Goal: Task Accomplishment & Management: Manage account settings

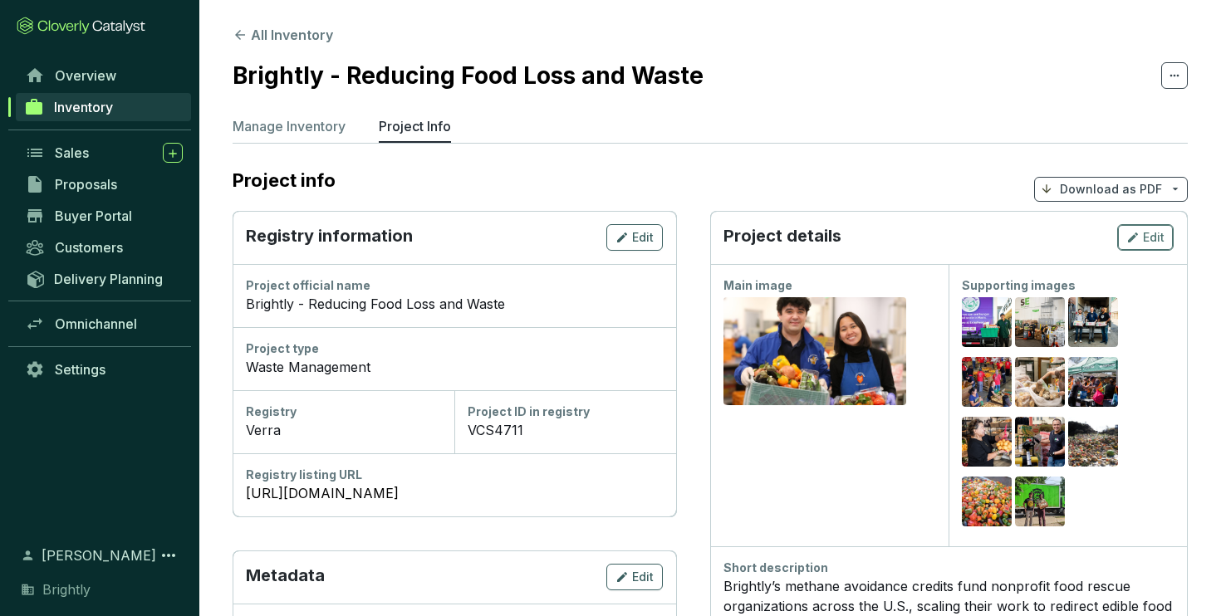
click at [1133, 235] on icon "button" at bounding box center [1132, 238] width 13 height 20
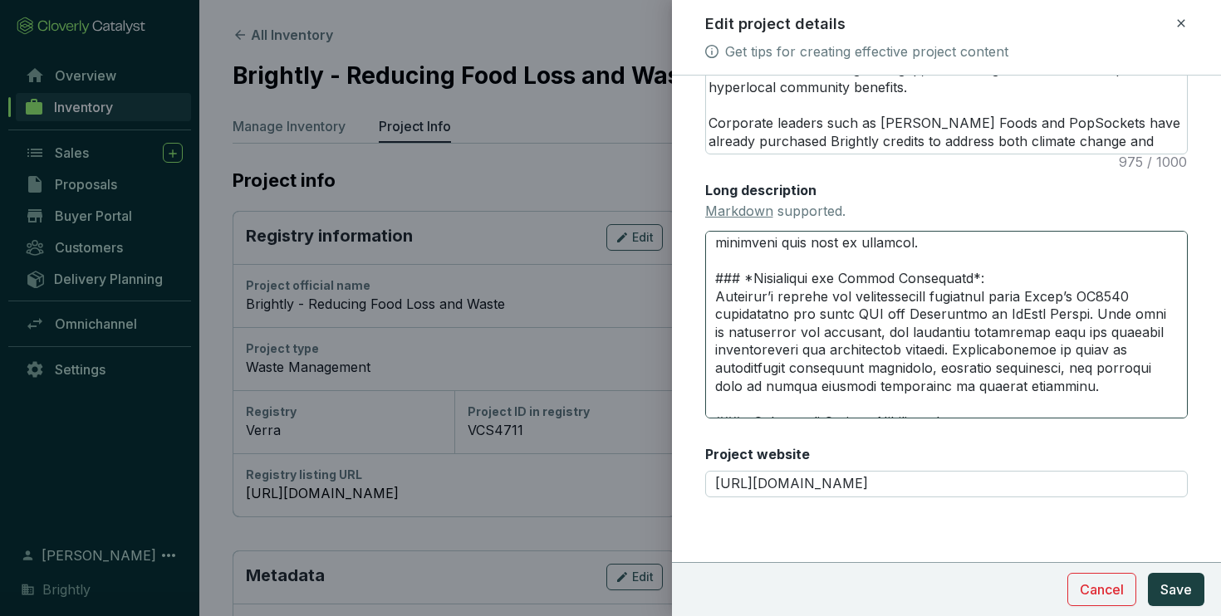
scroll to position [628, 0]
drag, startPoint x: 714, startPoint y: 320, endPoint x: 1121, endPoint y: 336, distance: 407.3
click at [1121, 336] on textarea "Long description Markdown supported." at bounding box center [946, 325] width 483 height 188
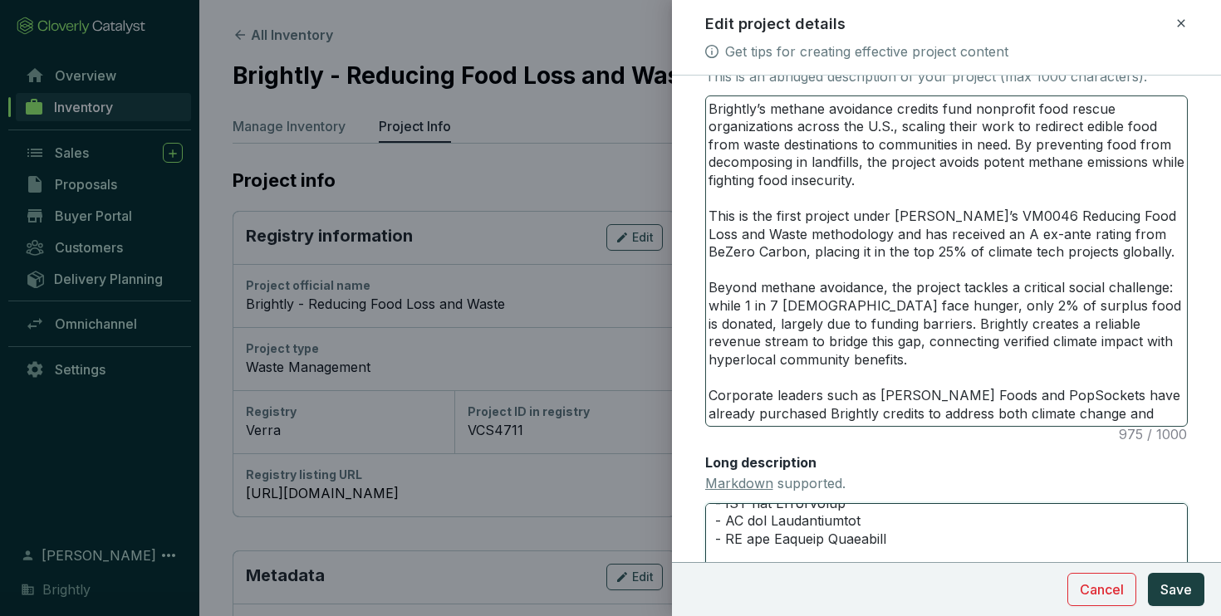
scroll to position [418, 0]
type textarea "# **LOREMIP DOLORSITAM** --- ### *Consec Adipis*: Elits D ei temp in UtLabo Etd…"
drag, startPoint x: 900, startPoint y: 126, endPoint x: 1027, endPoint y: 126, distance: 126.3
click at [1027, 126] on textarea "Brightly’s methane avoidance credits fund nonprofit food rescue organizations a…" at bounding box center [947, 262] width 482 height 330
type textarea "Brightly’s methane avoidance credits fund nonprofit food rescue organizations a…"
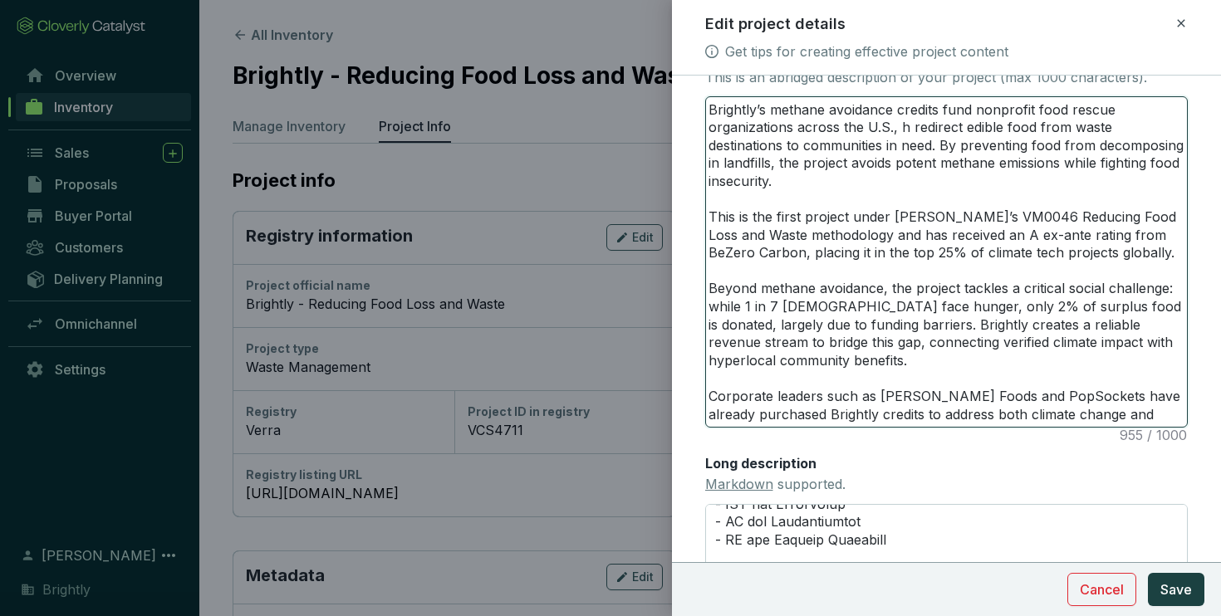
type textarea "Brightly’s methane avoidance credits fund nonprofit food rescue organizations a…"
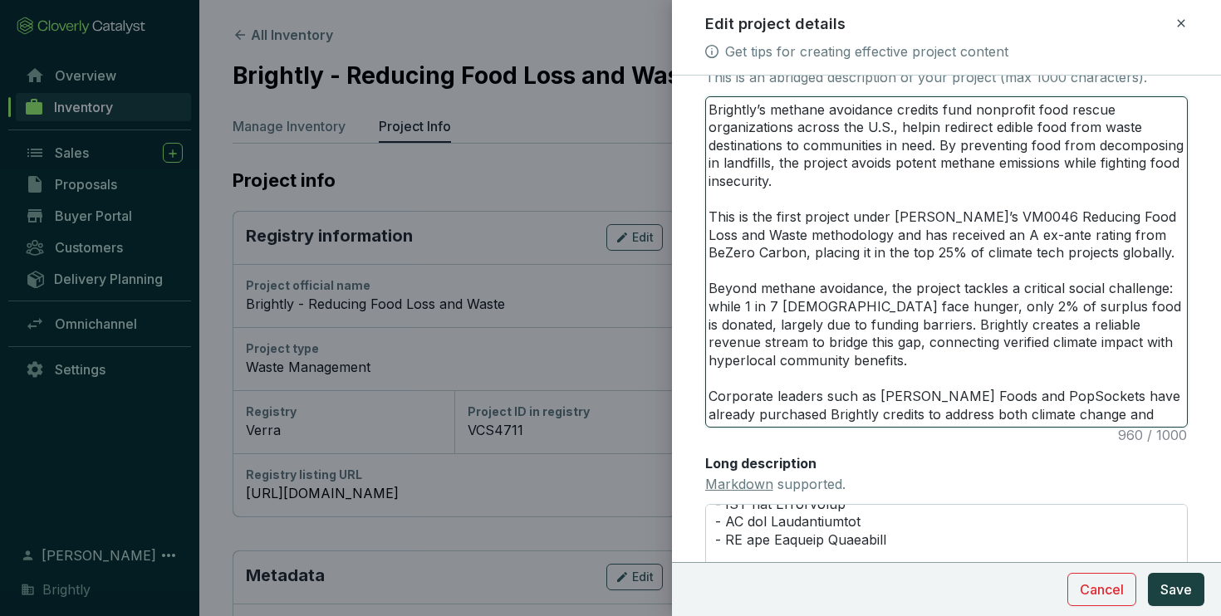
type textarea "Brightly’s methane avoidance credits fund nonprofit food rescue organizations a…"
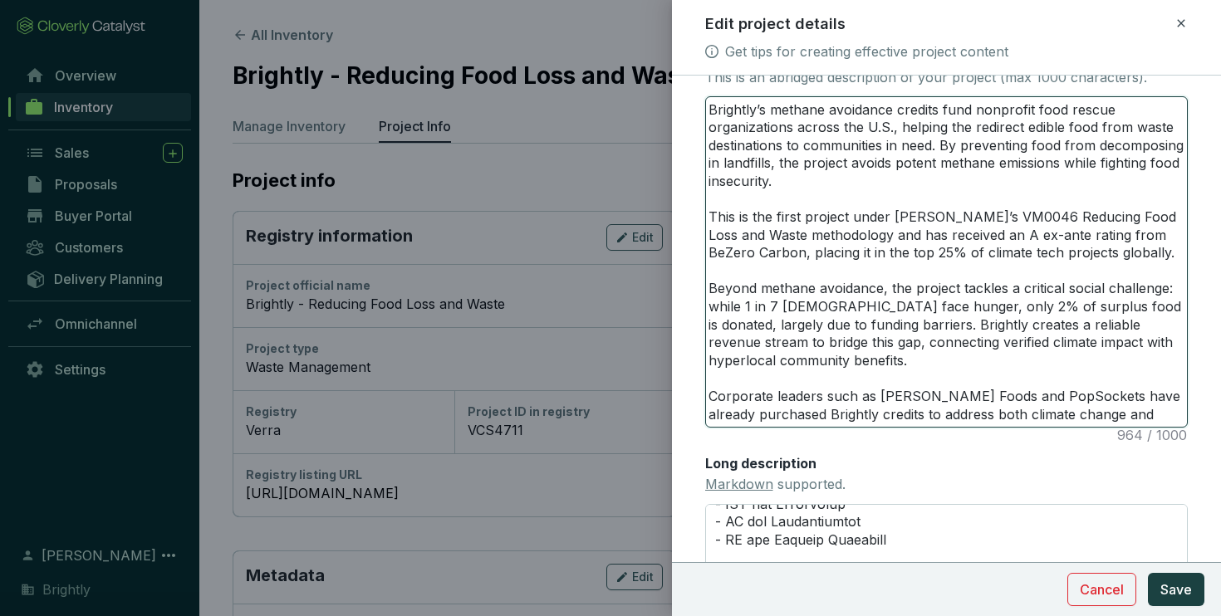
type textarea "Brightly’s methane avoidance credits fund nonprofit food rescue organizations a…"
click at [1038, 126] on textarea "Brightly’s methane avoidance credits fund nonprofit food rescue organizations a…" at bounding box center [947, 262] width 482 height 330
type textarea "Brightly’s methane avoidance credits fund nonprofit food rescue organizations a…"
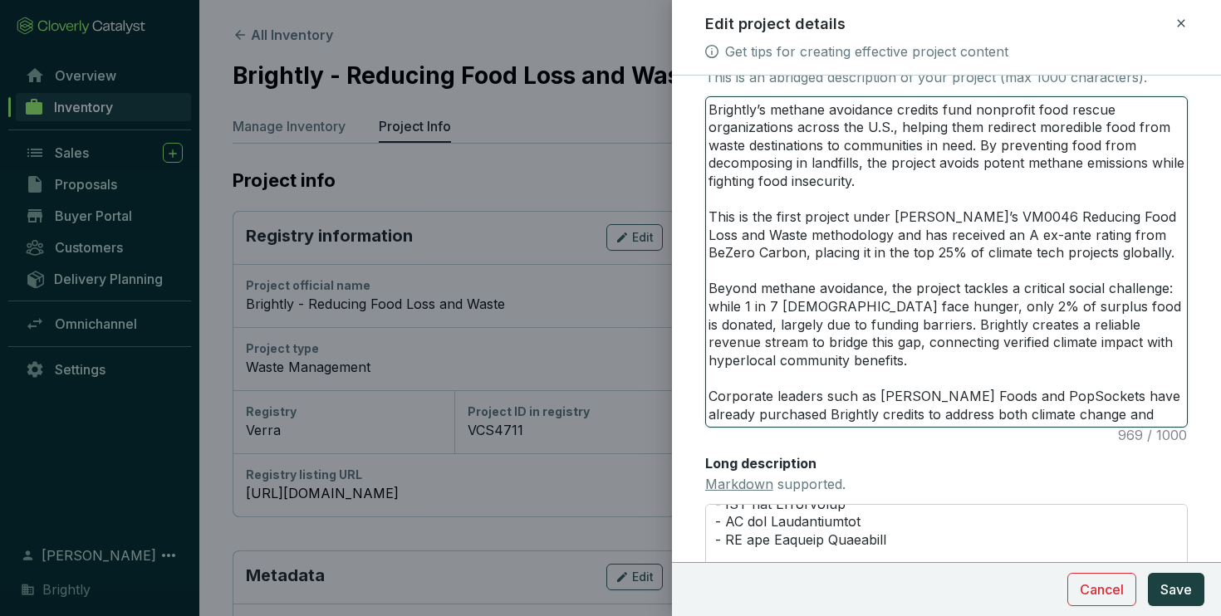
type textarea "Brightly’s methane avoidance credits fund nonprofit food rescue organizations a…"
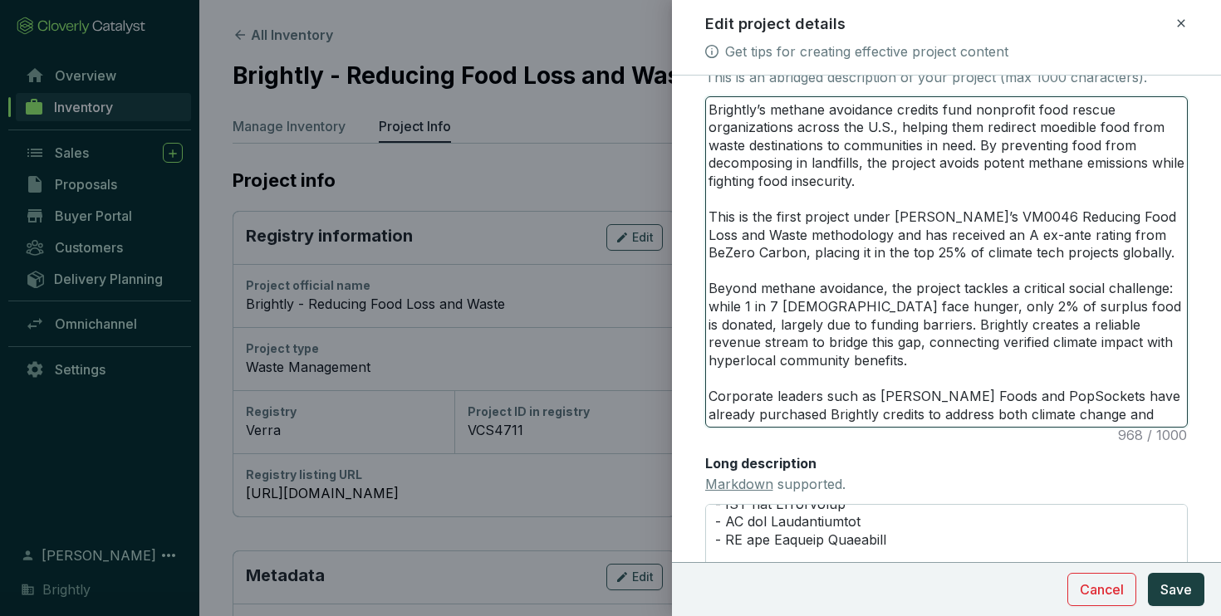
type textarea "Brightly’s methane avoidance credits fund nonprofit food rescue organizations a…"
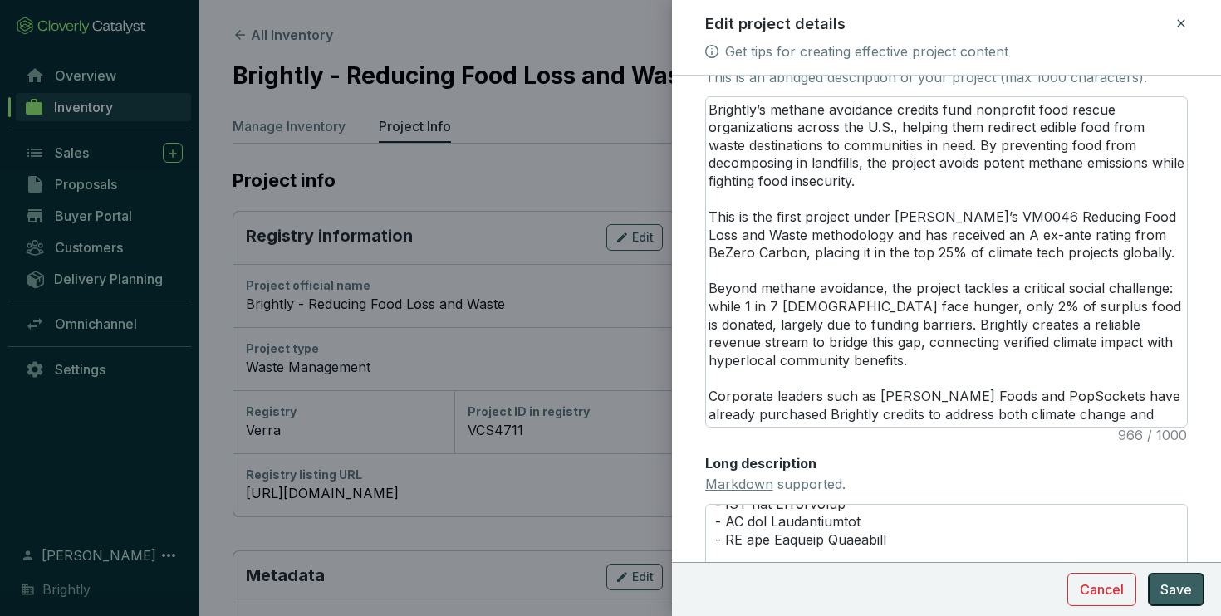
click at [1176, 592] on span "Save" at bounding box center [1176, 590] width 32 height 20
